Goal: Information Seeking & Learning: Find specific page/section

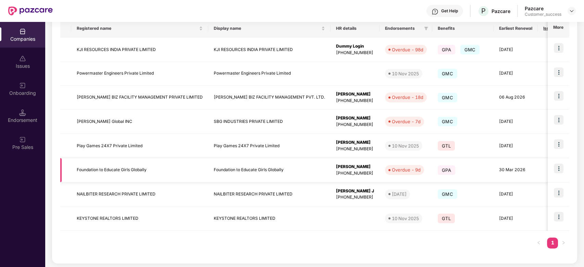
click at [214, 172] on td "Foundation to Educate Girls Globally" at bounding box center [269, 170] width 122 height 24
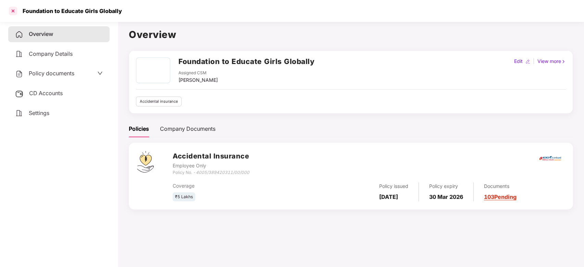
click at [11, 14] on div at bounding box center [13, 10] width 11 height 11
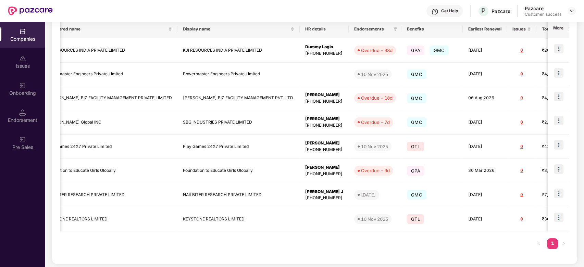
scroll to position [0, 103]
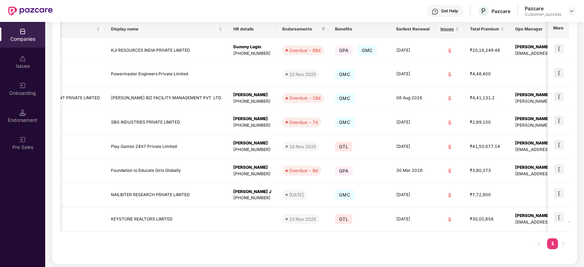
click at [129, 226] on td "KEYSTONE REALTORS LIMITED" at bounding box center [167, 219] width 122 height 24
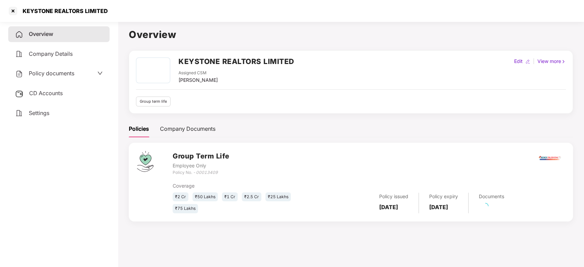
click at [76, 95] on div "CD Accounts" at bounding box center [58, 94] width 101 height 16
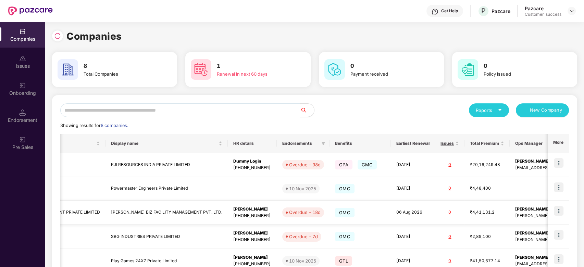
scroll to position [0, 0]
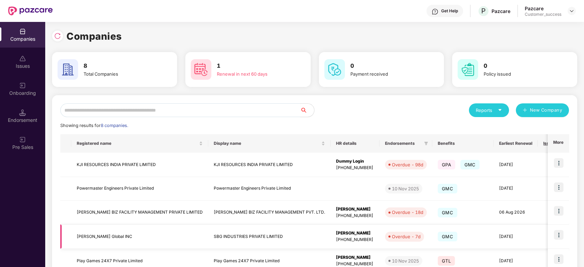
click at [556, 232] on img at bounding box center [559, 235] width 10 height 10
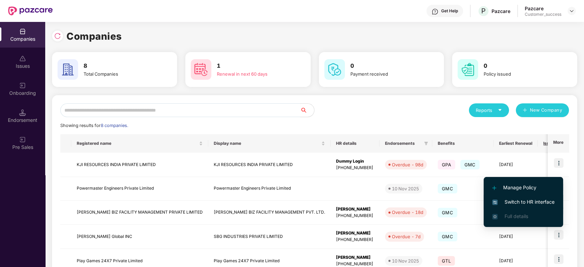
click at [517, 201] on span "Switch to HR interface" at bounding box center [523, 202] width 62 height 8
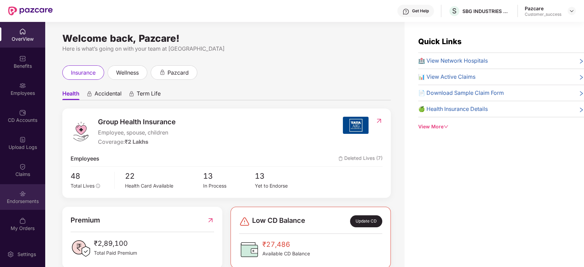
click at [22, 195] on img at bounding box center [22, 194] width 7 height 7
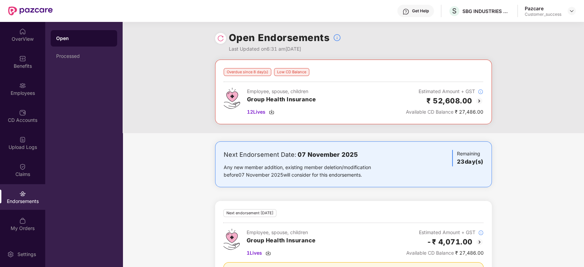
click at [479, 100] on img at bounding box center [479, 101] width 8 height 8
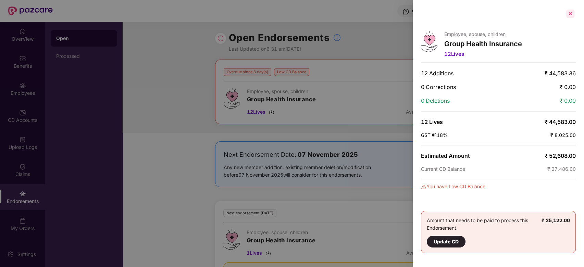
click at [570, 9] on div at bounding box center [570, 13] width 11 height 11
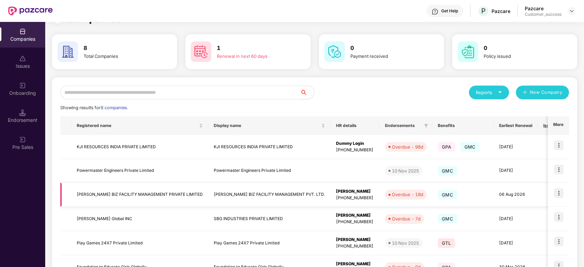
scroll to position [19, 0]
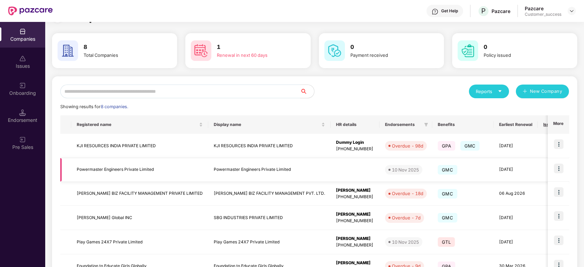
click at [125, 172] on td "Powermaster Engineers Private Limited" at bounding box center [139, 170] width 137 height 24
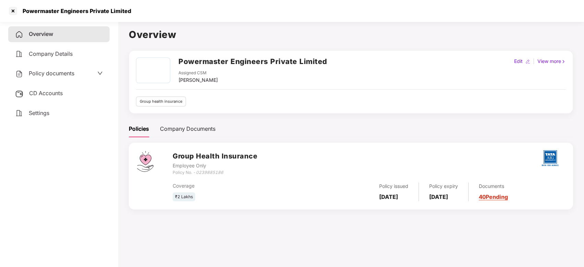
click at [63, 72] on span "Policy documents" at bounding box center [52, 73] width 46 height 7
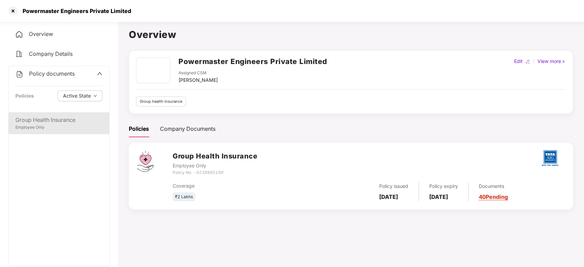
drag, startPoint x: 44, startPoint y: 135, endPoint x: 47, endPoint y: 120, distance: 16.0
click at [47, 120] on div "Group Health Insurance Employee Only" at bounding box center [59, 189] width 101 height 154
click at [47, 120] on div "Group Health Insurance" at bounding box center [58, 120] width 87 height 9
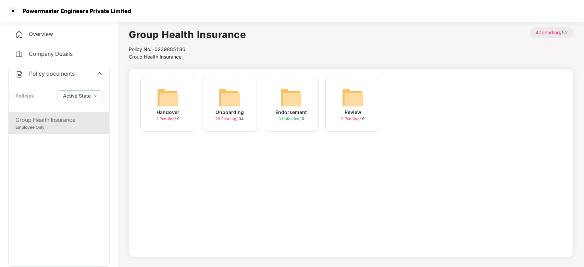
click at [234, 106] on img at bounding box center [230, 98] width 22 height 22
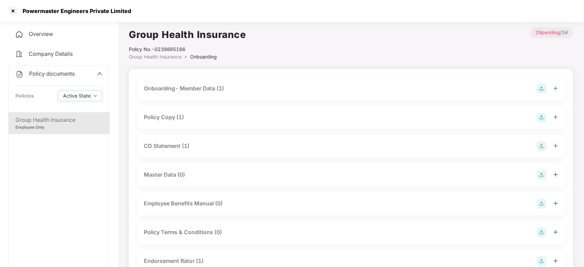
click at [181, 118] on div "Policy Copy (1)" at bounding box center [164, 117] width 40 height 9
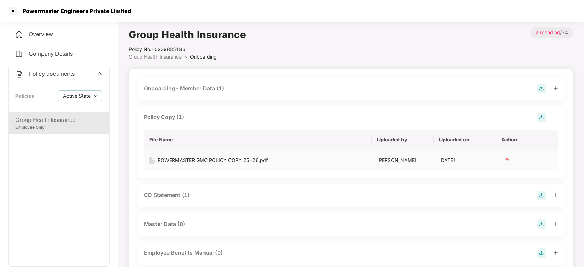
click at [185, 160] on div "POWERMASTER GMC POLICY COPY 25-26.pdf" at bounding box center [213, 161] width 110 height 8
click at [15, 8] on div at bounding box center [13, 10] width 11 height 11
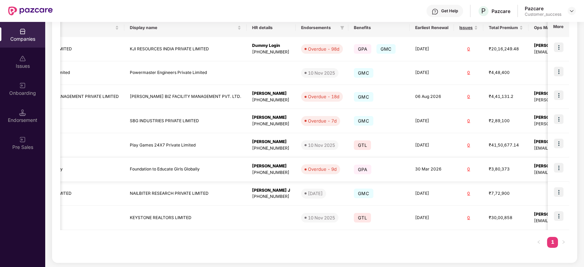
scroll to position [0, 0]
